Goal: Check status: Verify the current state of an ongoing process or item

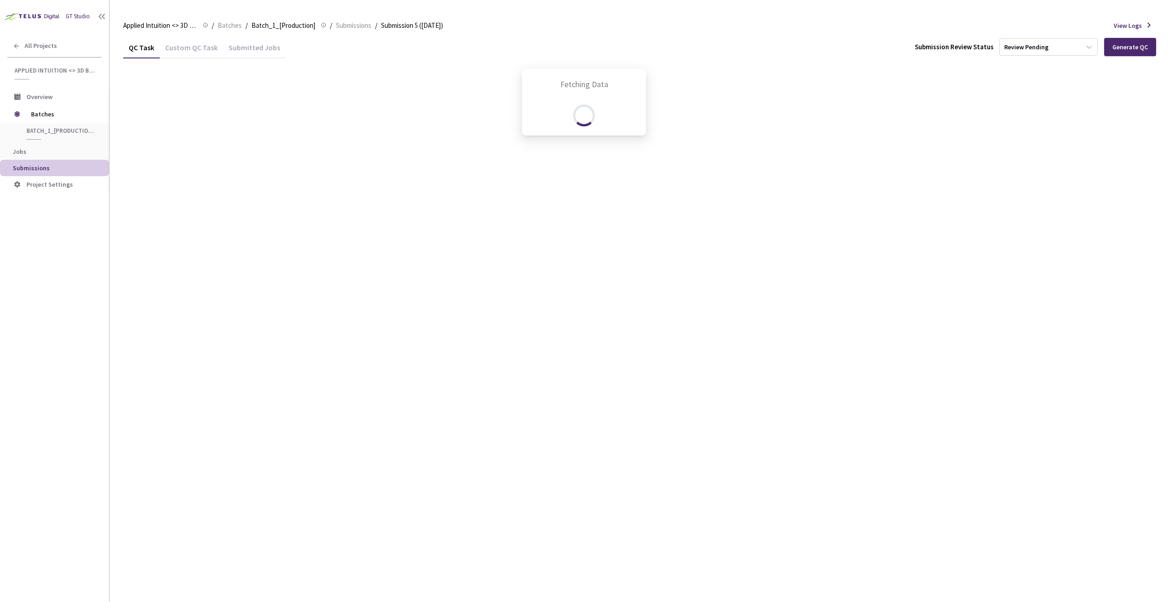
click at [365, 363] on div "Fetching Data" at bounding box center [584, 301] width 1168 height 602
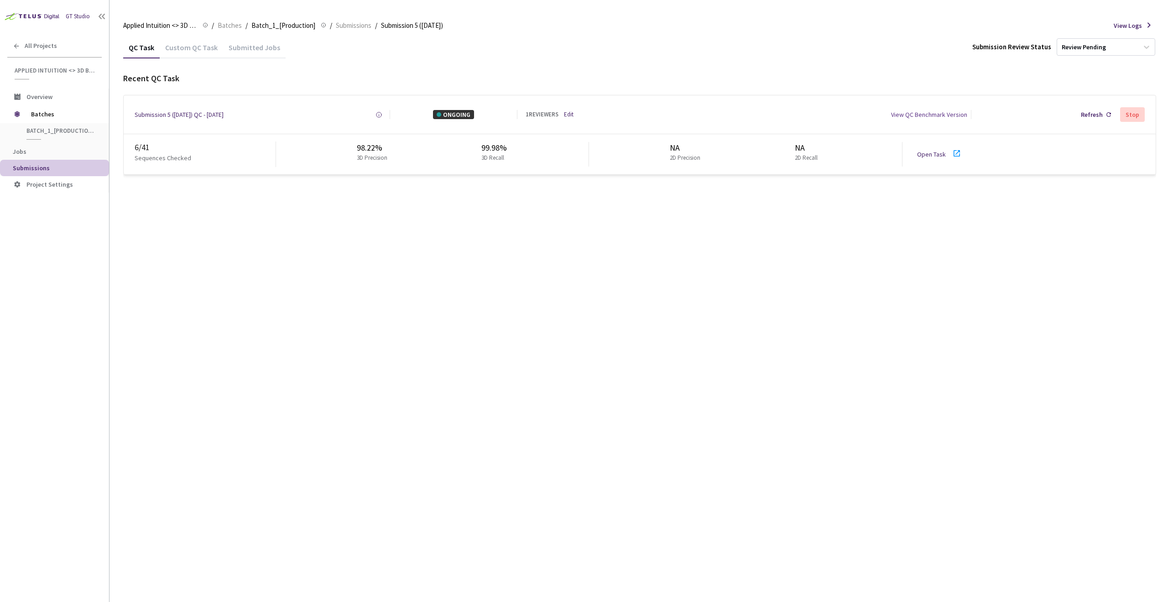
click at [842, 243] on div "QC Task Custom QC Task Submitted Jobs Submission Review Status Review Pending R…" at bounding box center [639, 318] width 1033 height 565
click at [608, 275] on div "QC Task Custom QC Task Submitted Jobs Submission Review Status Review Pending R…" at bounding box center [639, 318] width 1033 height 565
click at [569, 115] on link "Edit" at bounding box center [569, 114] width 10 height 9
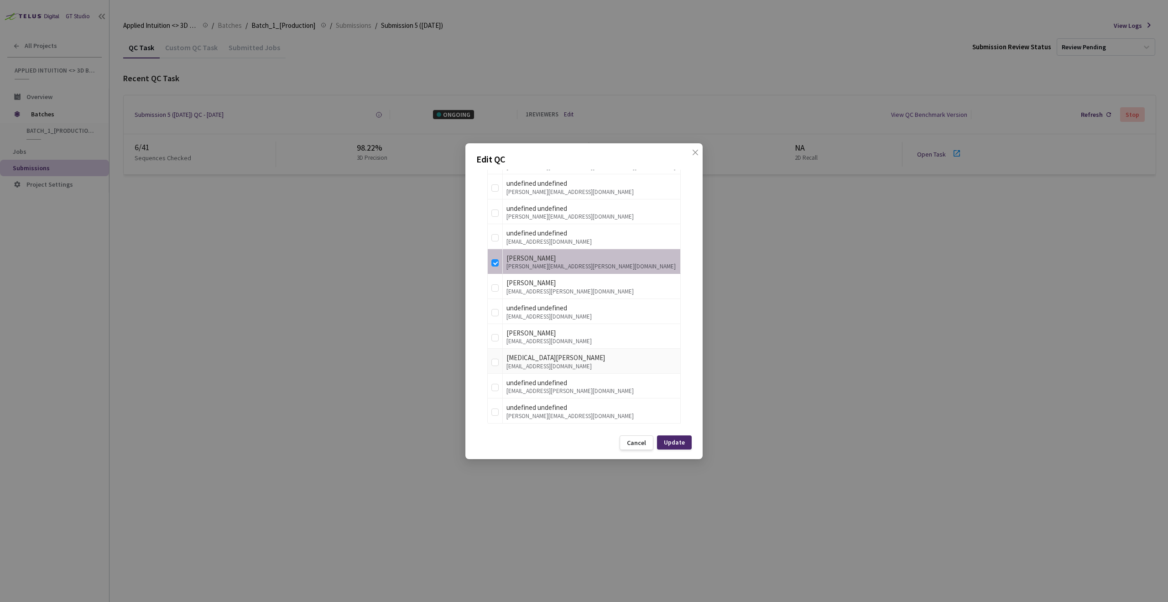
scroll to position [722, 0]
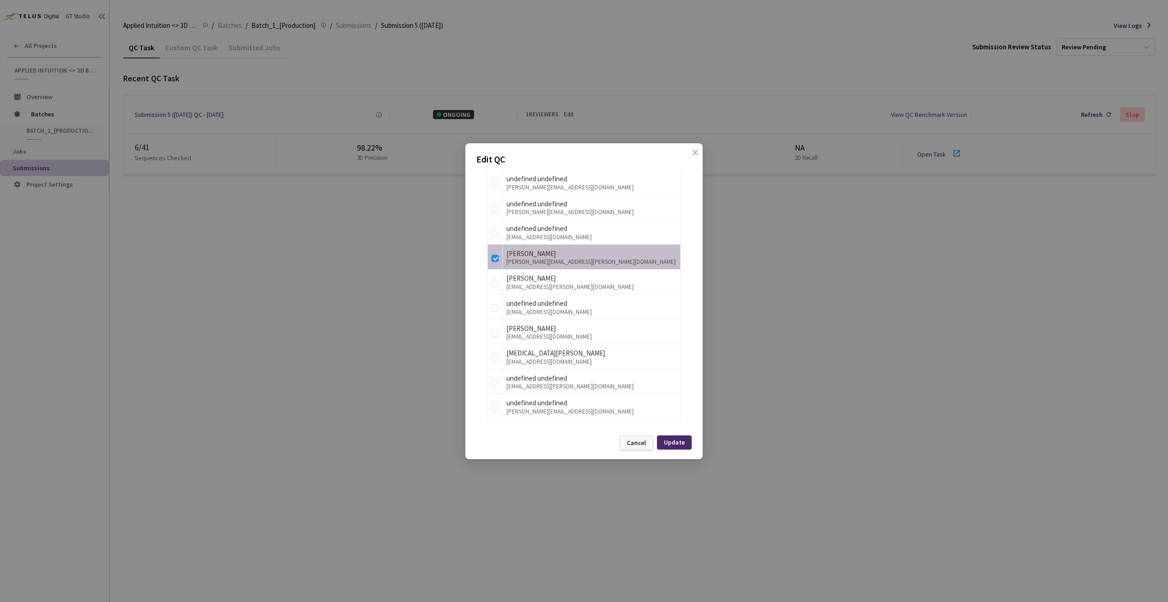
click at [629, 442] on div "Cancel" at bounding box center [636, 442] width 19 height 7
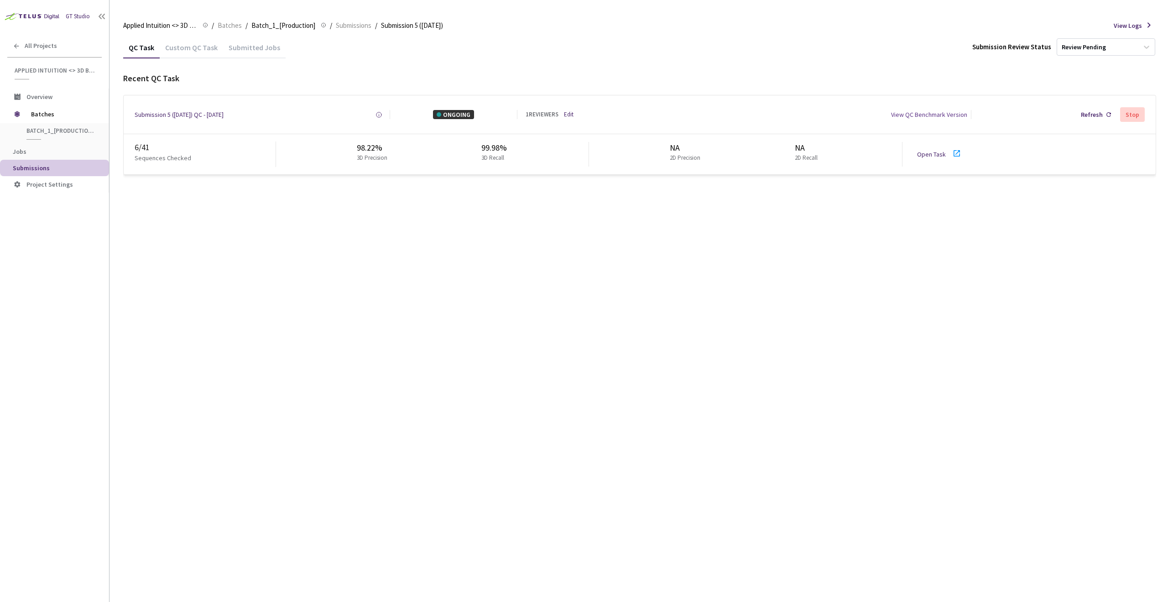
click at [398, 437] on div "QC Task Custom QC Task Submitted Jobs Submission Review Status Review Pending R…" at bounding box center [639, 318] width 1033 height 565
drag, startPoint x: 286, startPoint y: 347, endPoint x: 241, endPoint y: 328, distance: 48.6
click at [288, 347] on div "QC Task Custom QC Task Submitted Jobs Submission Review Status Review Pending R…" at bounding box center [639, 318] width 1033 height 565
click at [136, 272] on div "QC Task Custom QC Task Submitted Jobs Submission Review Status Review Pending R…" at bounding box center [639, 318] width 1033 height 565
click at [664, 301] on div "QC Task Custom QC Task Submitted Jobs Submission Review Status Review Pending R…" at bounding box center [639, 318] width 1033 height 565
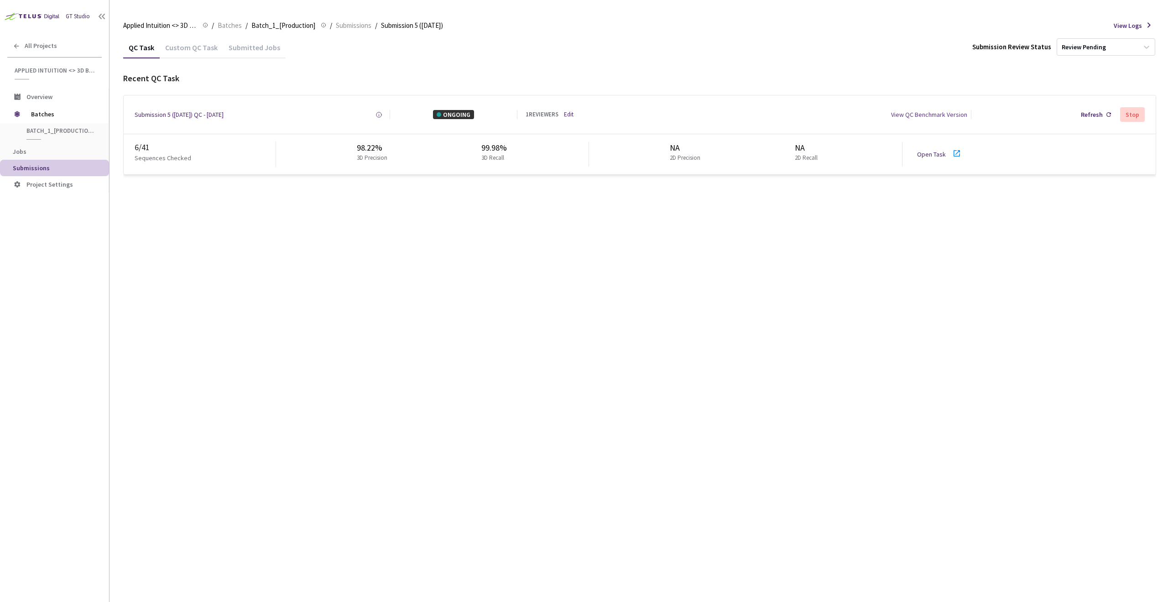
click at [219, 263] on div "QC Task Custom QC Task Submitted Jobs Submission Review Status Review Pending R…" at bounding box center [639, 318] width 1033 height 565
click at [951, 154] on icon at bounding box center [956, 153] width 11 height 11
